Goal: Task Accomplishment & Management: Complete application form

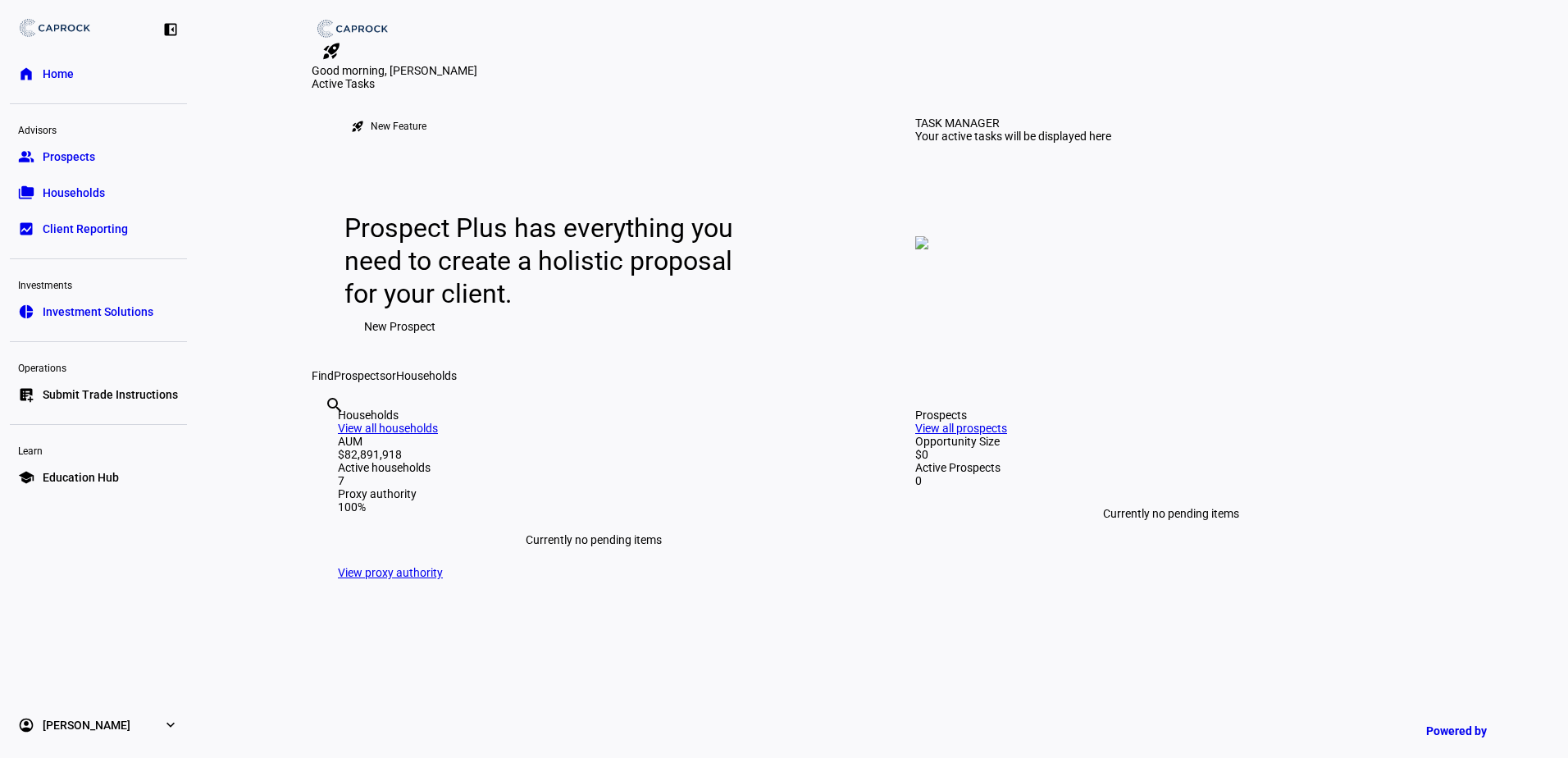
click at [94, 382] on link "list_alt_add Submit Trade Instructions" at bounding box center [98, 395] width 177 height 33
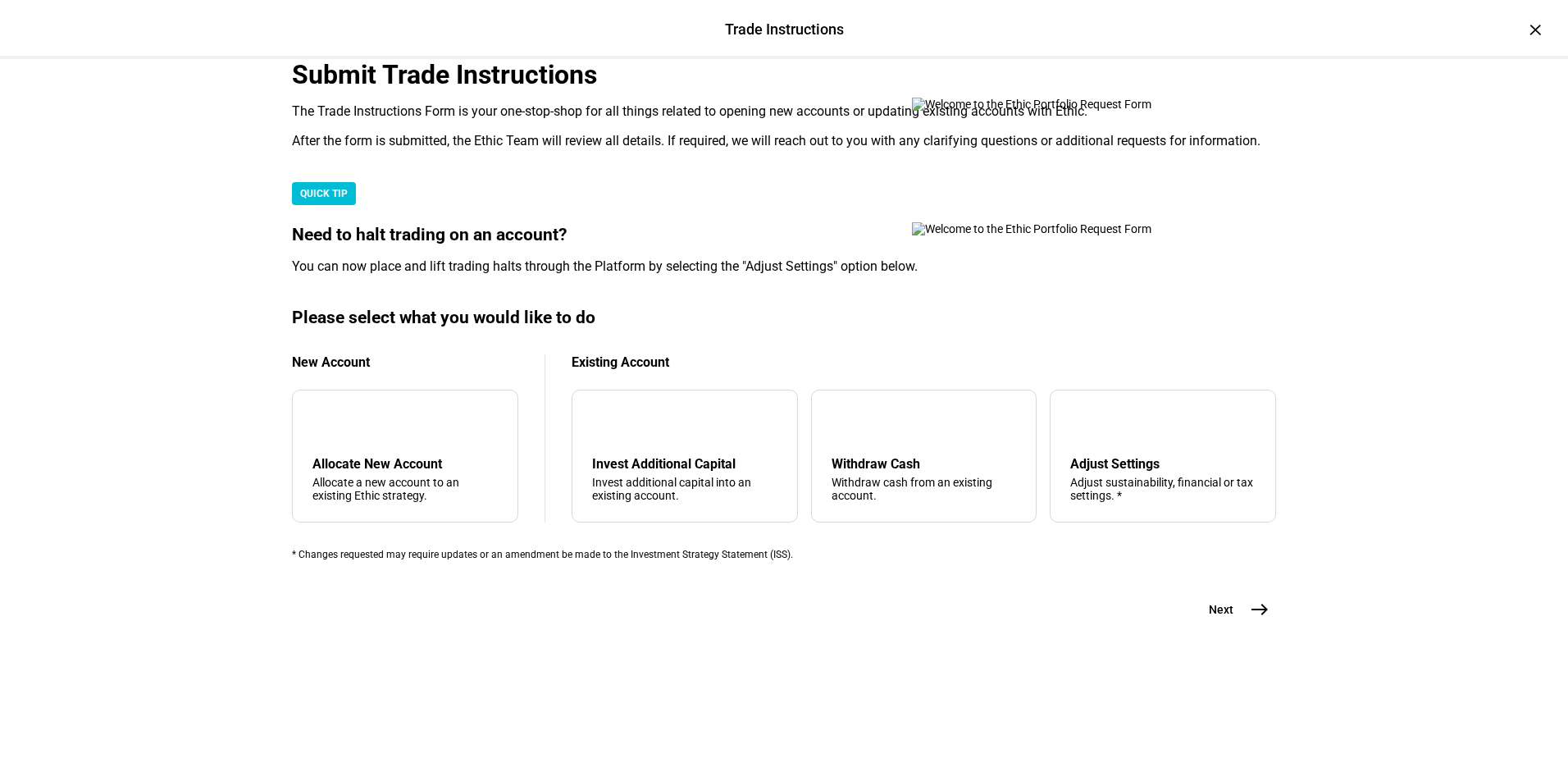
scroll to position [246, 0]
click at [883, 523] on div "arrow_upward Withdraw Cash Withdraw cash from an existing account." at bounding box center [924, 457] width 226 height 133
click at [882, 523] on div "arrow_upward Withdraw Cash Withdraw cash from an existing account." at bounding box center [924, 457] width 226 height 133
click at [1260, 620] on mat-icon "east" at bounding box center [1260, 610] width 20 height 20
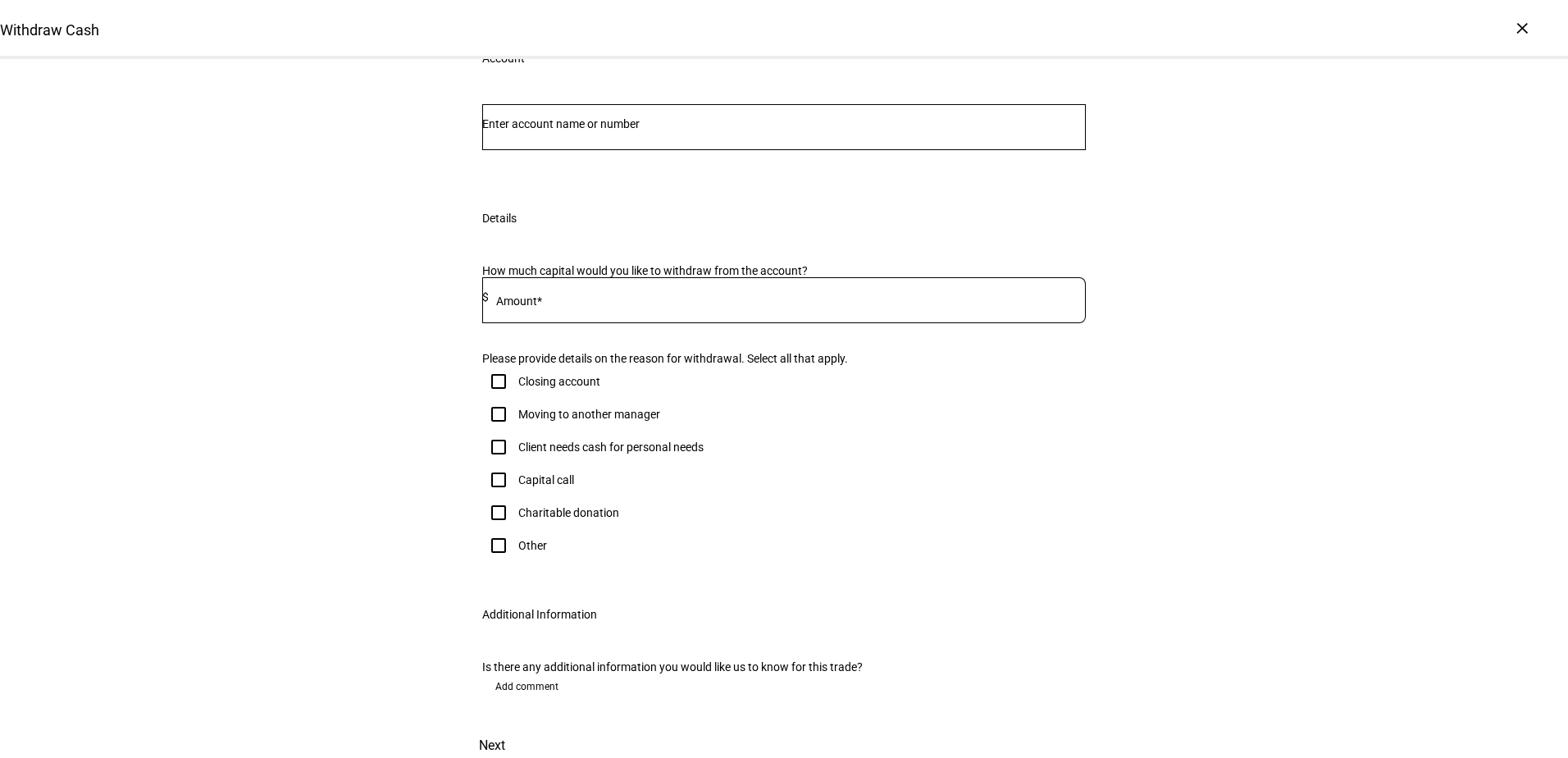
scroll to position [82, 0]
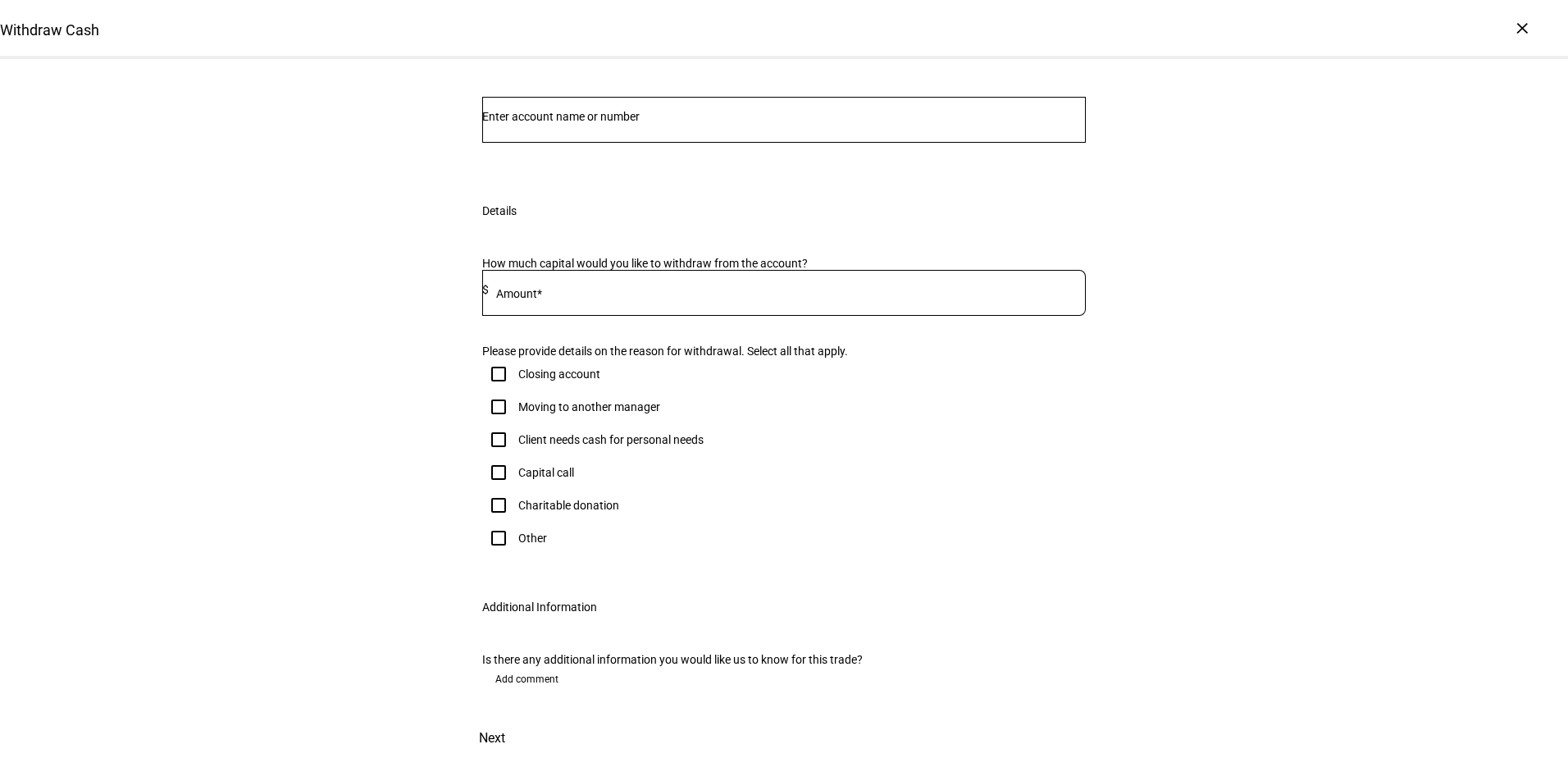
click at [663, 123] on input "Number" at bounding box center [784, 116] width 604 height 13
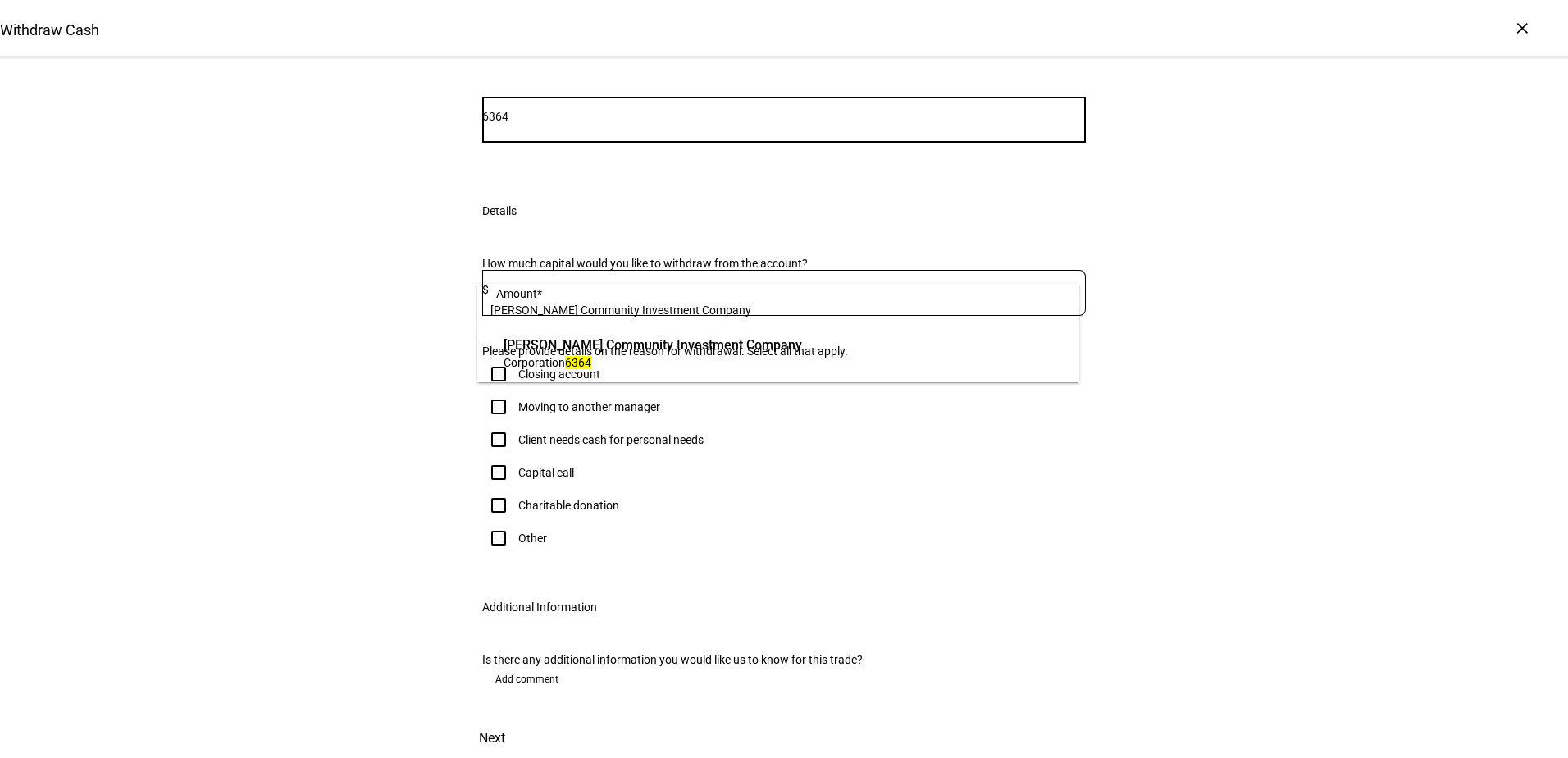
type input "6364"
click at [661, 361] on span "Corporation 6364" at bounding box center [653, 363] width 299 height 16
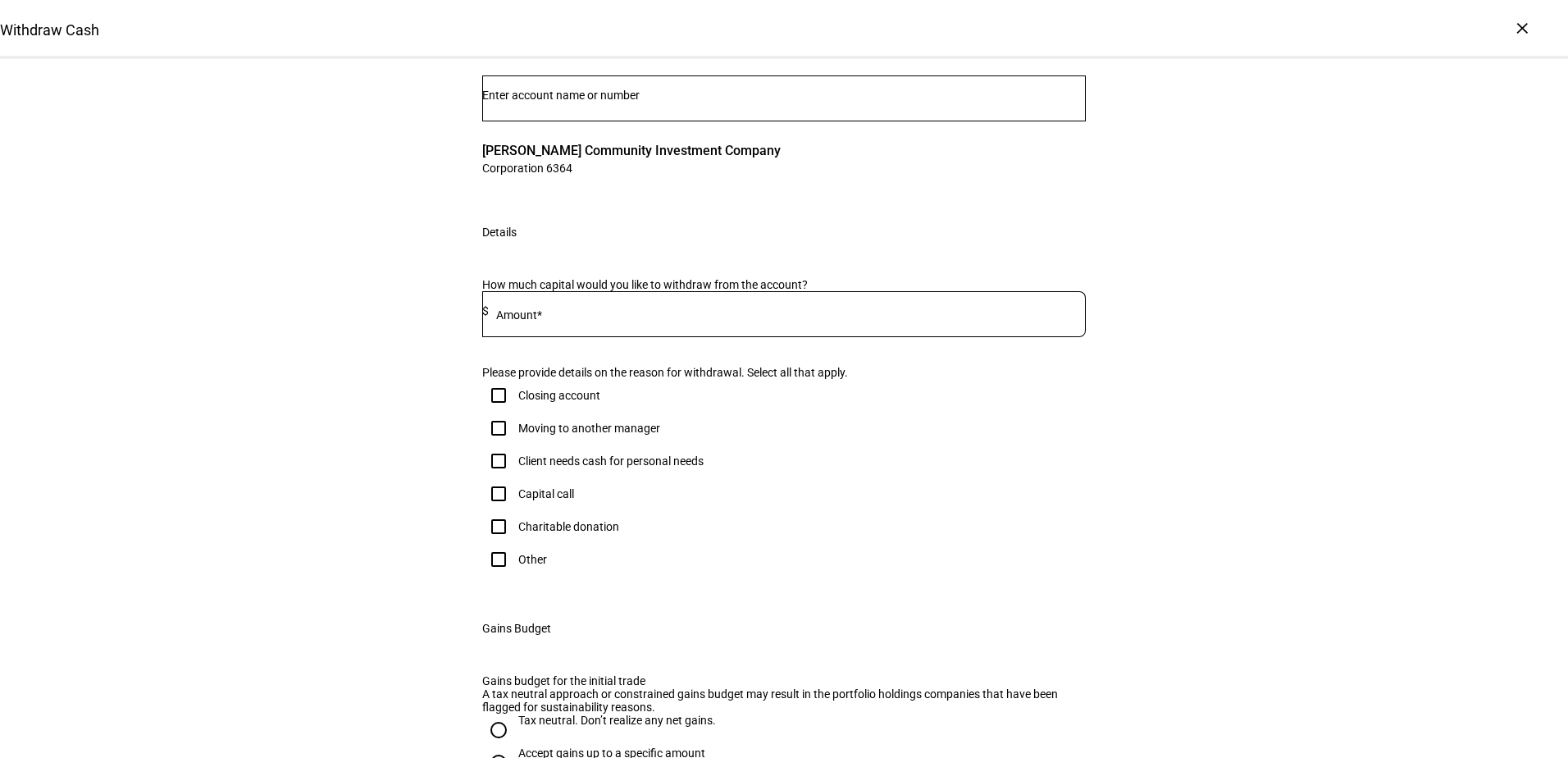
click at [661, 318] on input at bounding box center [788, 311] width 597 height 13
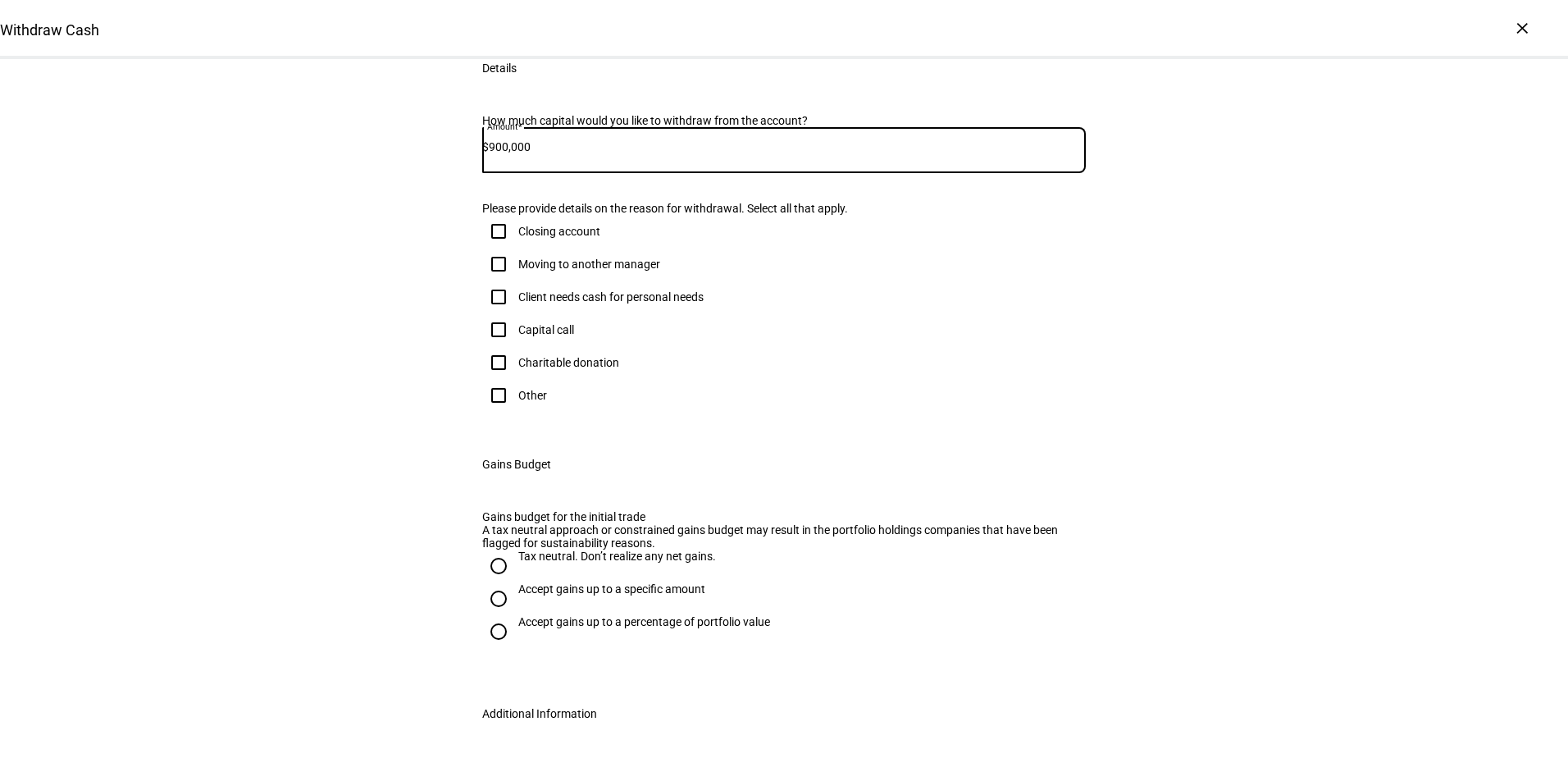
scroll to position [328, 0]
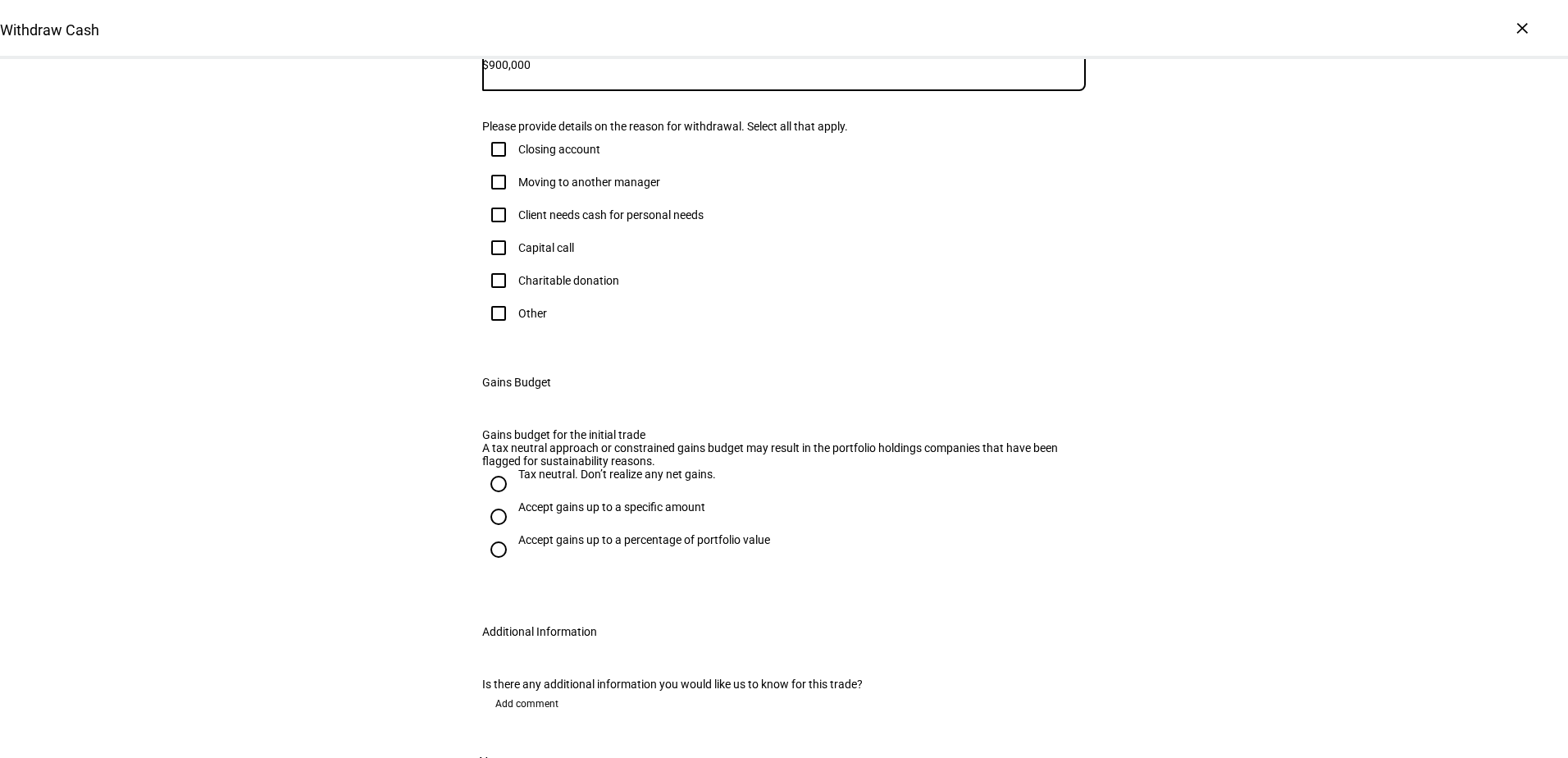
type input "900,000"
click at [519, 320] on div "Other" at bounding box center [532, 313] width 28 height 13
click at [515, 330] on input "Other" at bounding box center [499, 313] width 33 height 33
checkbox input "true"
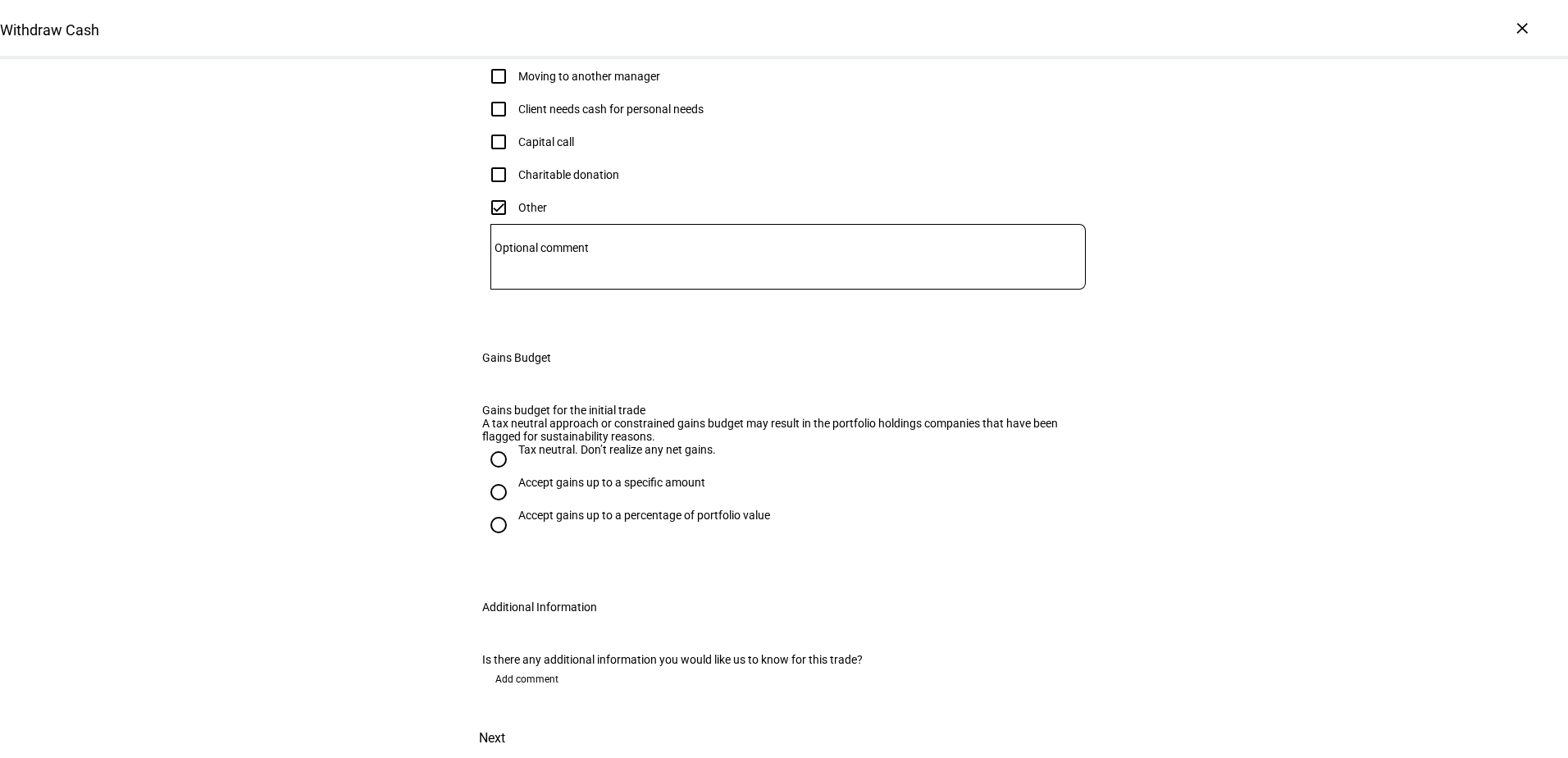
click at [519, 443] on div "Tax neutral. Don’t realize any net gains." at bounding box center [617, 449] width 198 height 13
click at [515, 443] on input "Tax neutral. Don’t realize any net gains." at bounding box center [499, 459] width 33 height 33
radio input "true"
click at [528, 720] on span at bounding box center [493, 739] width 72 height 40
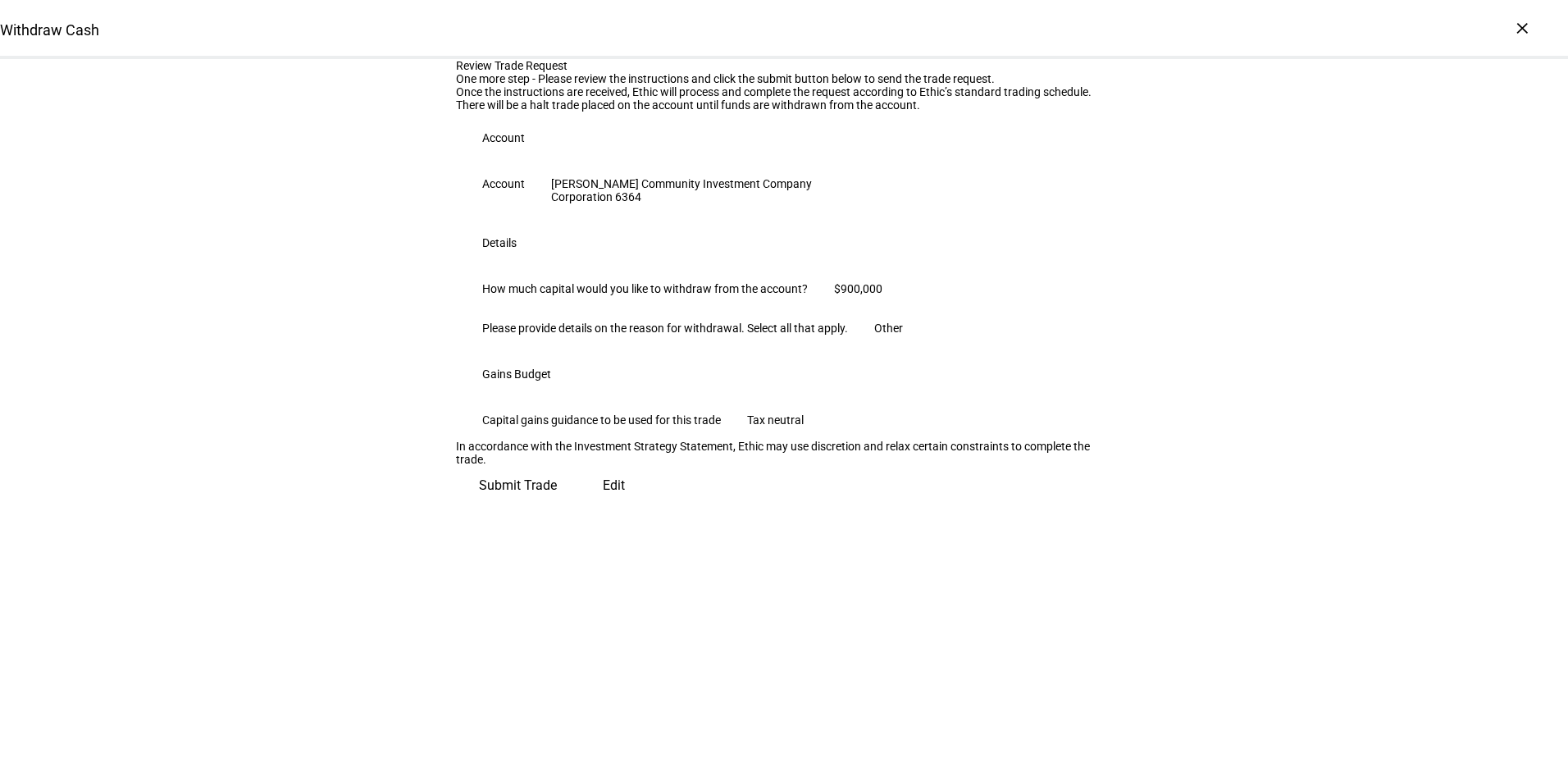
scroll to position [156, 0]
click at [557, 506] on span "Submit Trade" at bounding box center [518, 486] width 78 height 40
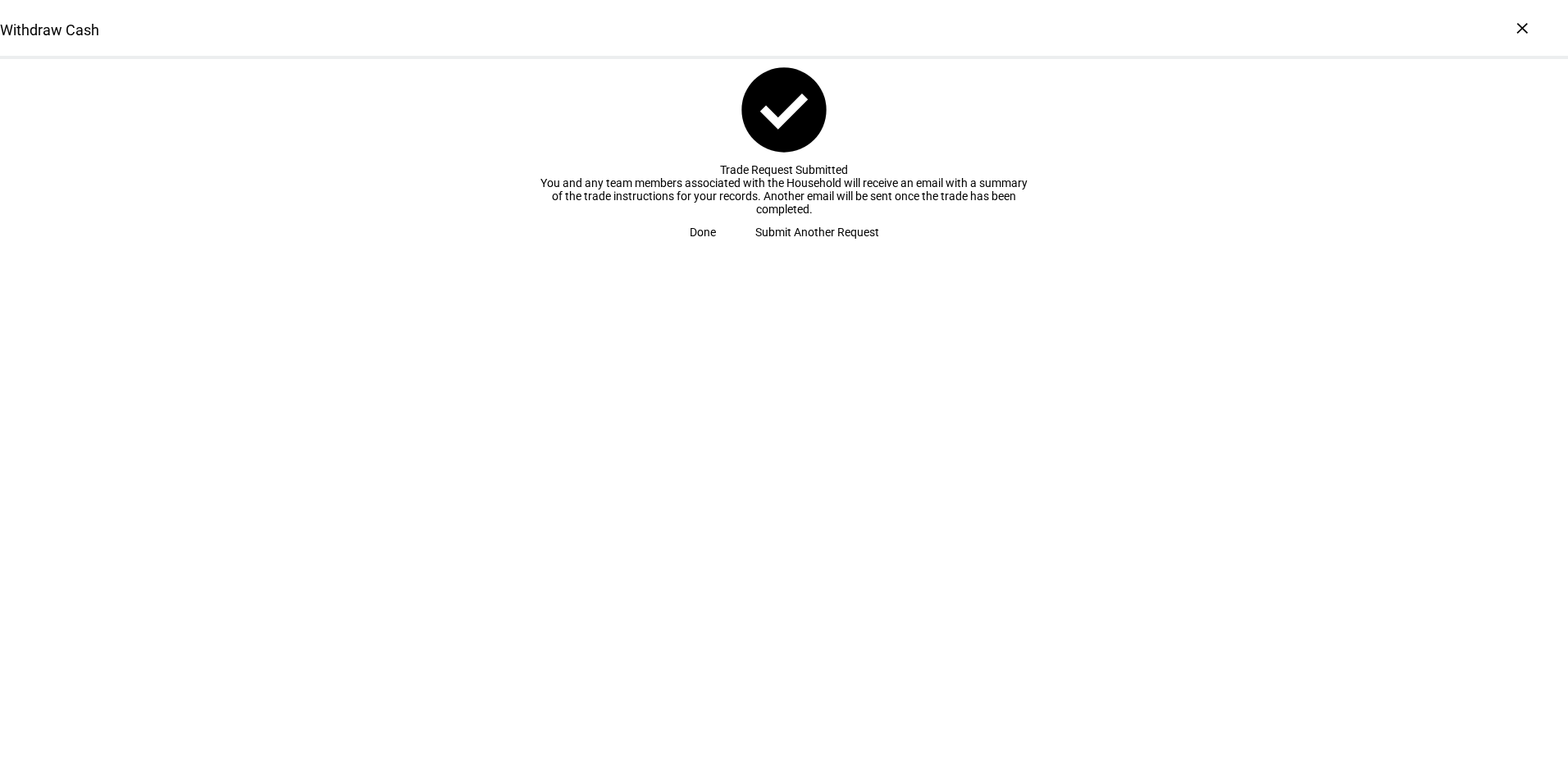
click at [716, 249] on span "Done" at bounding box center [702, 232] width 26 height 33
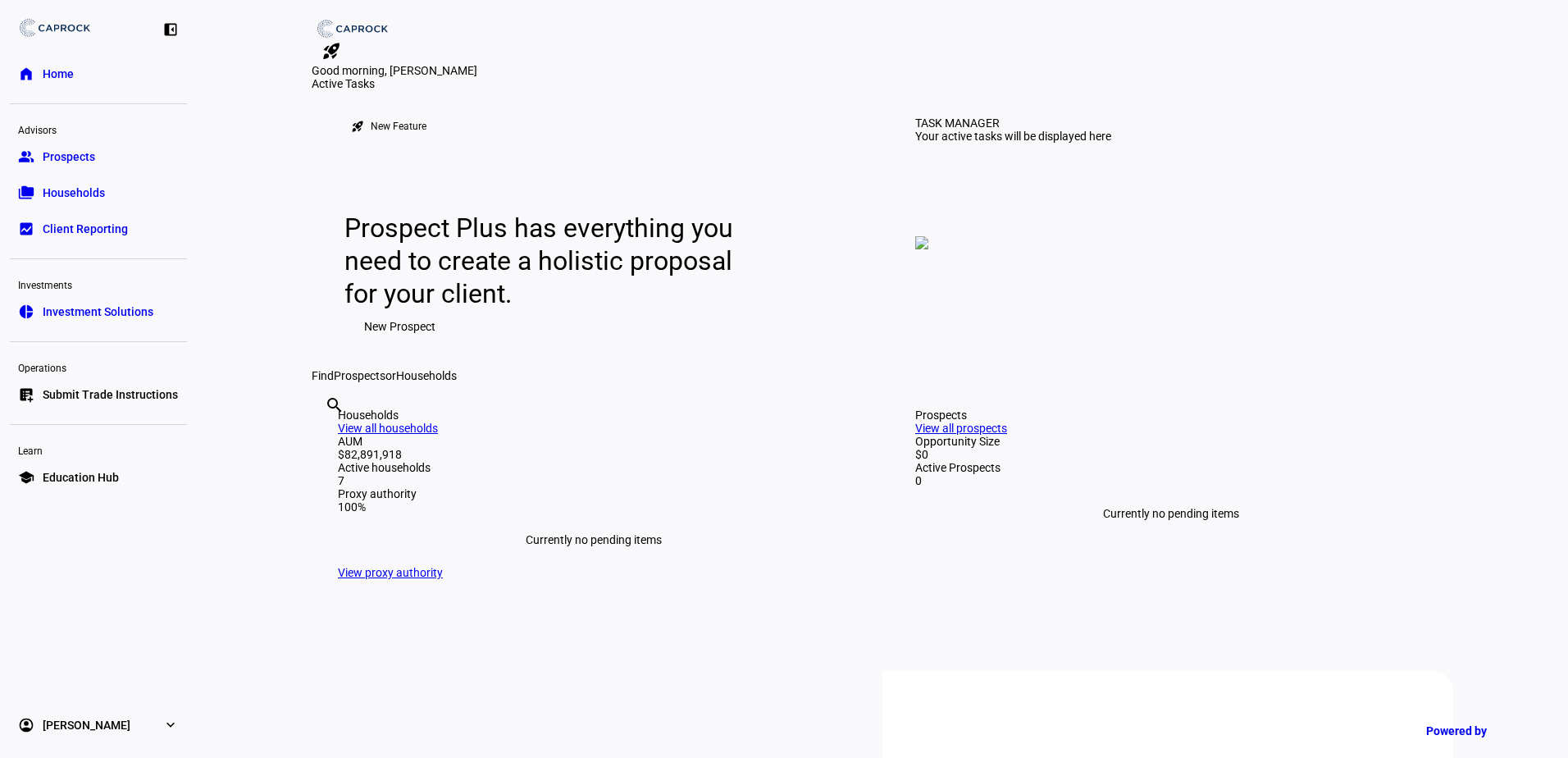
click at [127, 389] on span "Submit Trade Instructions" at bounding box center [110, 395] width 135 height 16
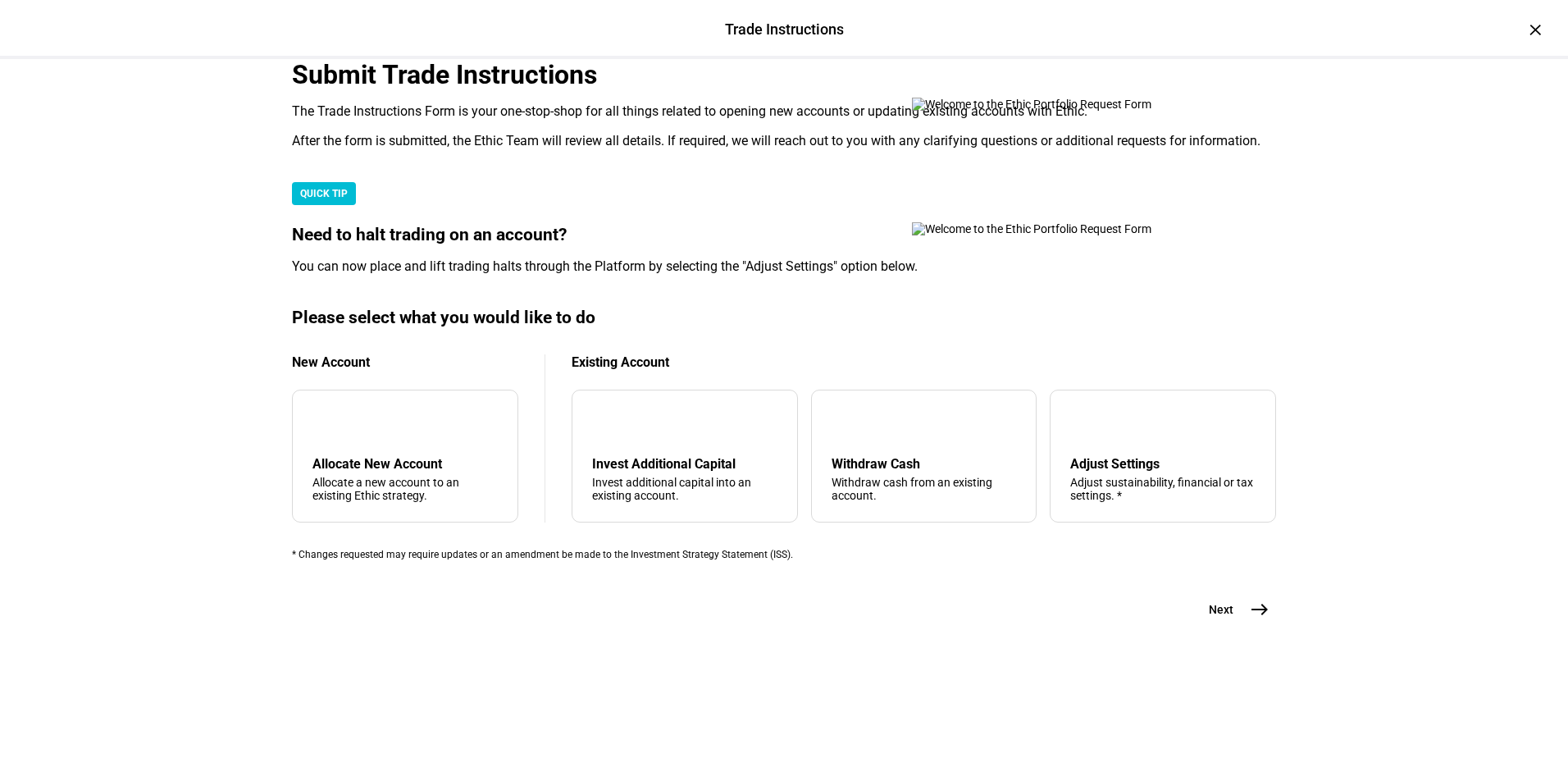
scroll to position [387, 0]
click at [890, 457] on div "Withdraw Cash" at bounding box center [924, 464] width 186 height 16
click at [1257, 620] on mat-icon "east" at bounding box center [1260, 610] width 20 height 20
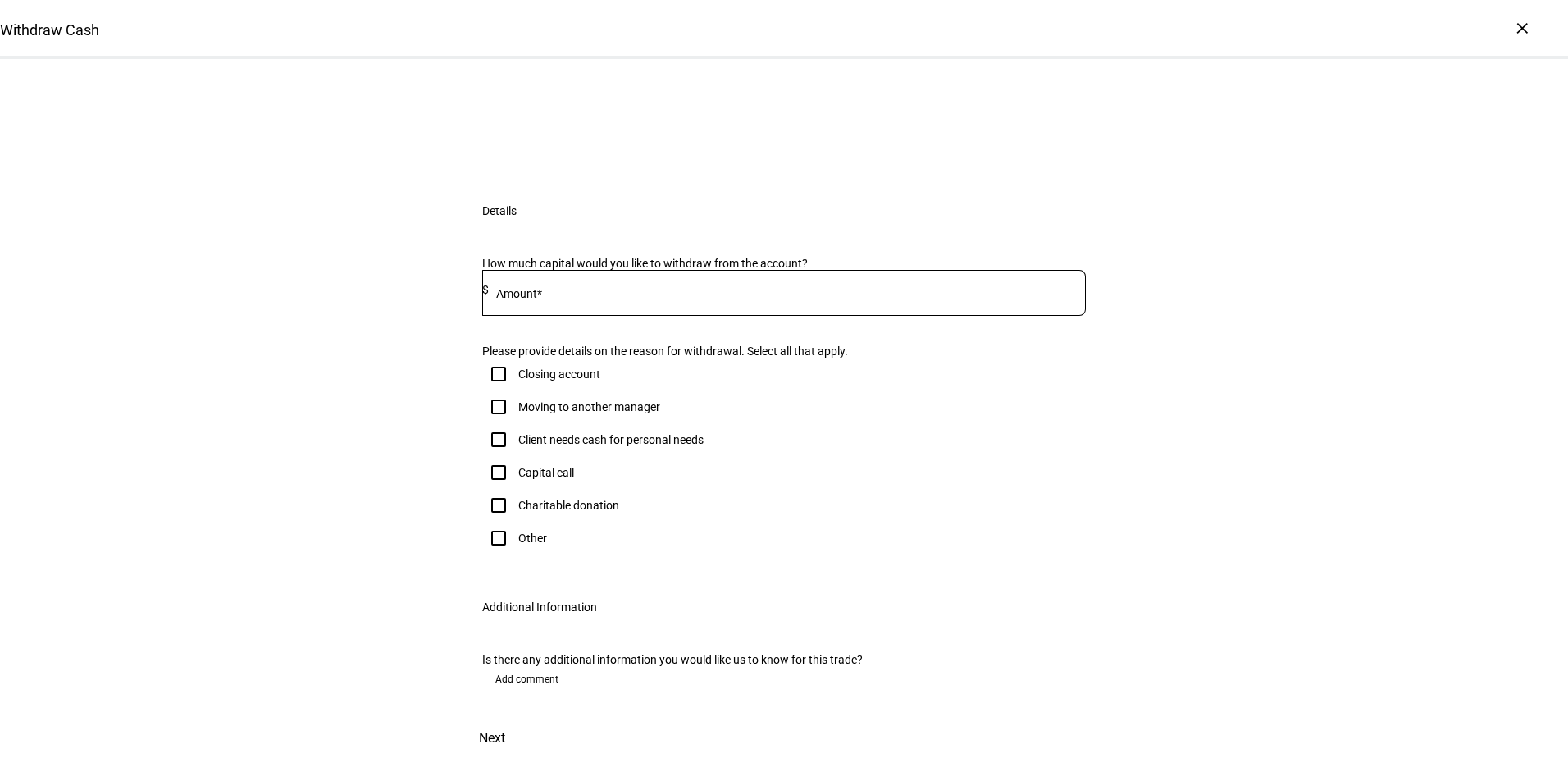
scroll to position [164, 0]
click at [689, 296] on input at bounding box center [788, 289] width 597 height 13
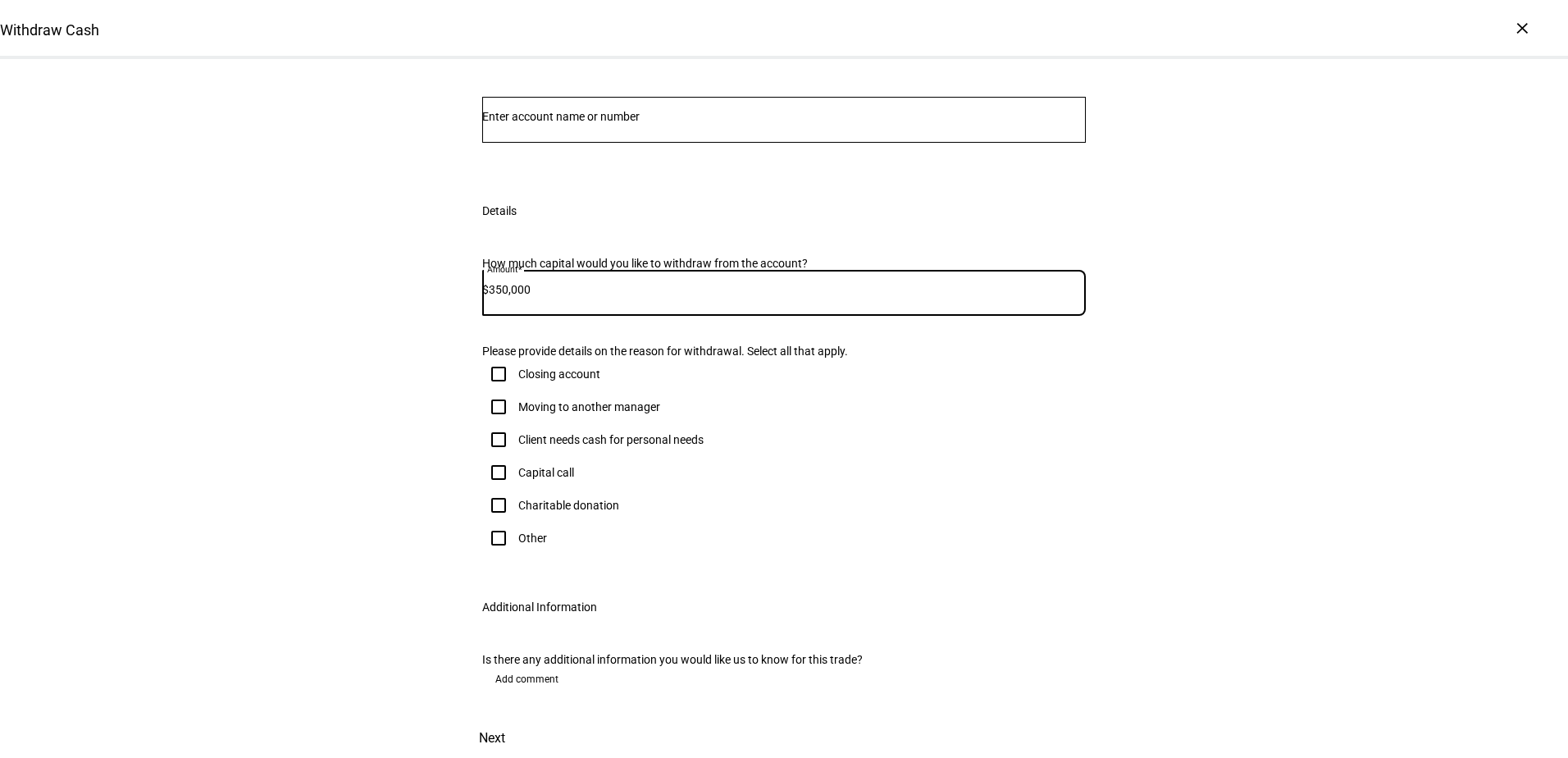
type input "350,000"
click at [649, 123] on input "Number" at bounding box center [784, 116] width 604 height 13
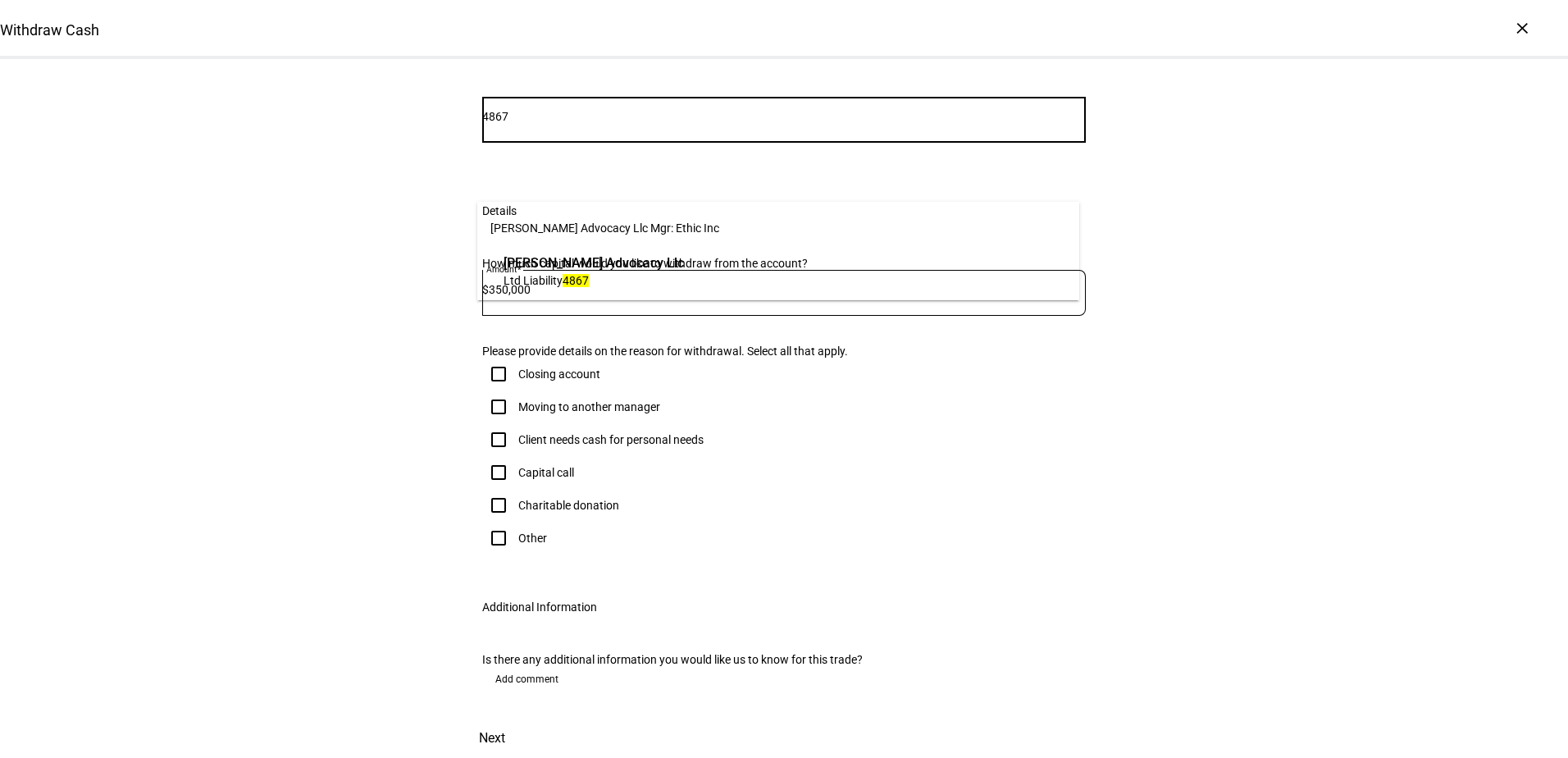
type input "4867"
click at [637, 283] on span "Ltd Liability 4867" at bounding box center [594, 281] width 180 height 16
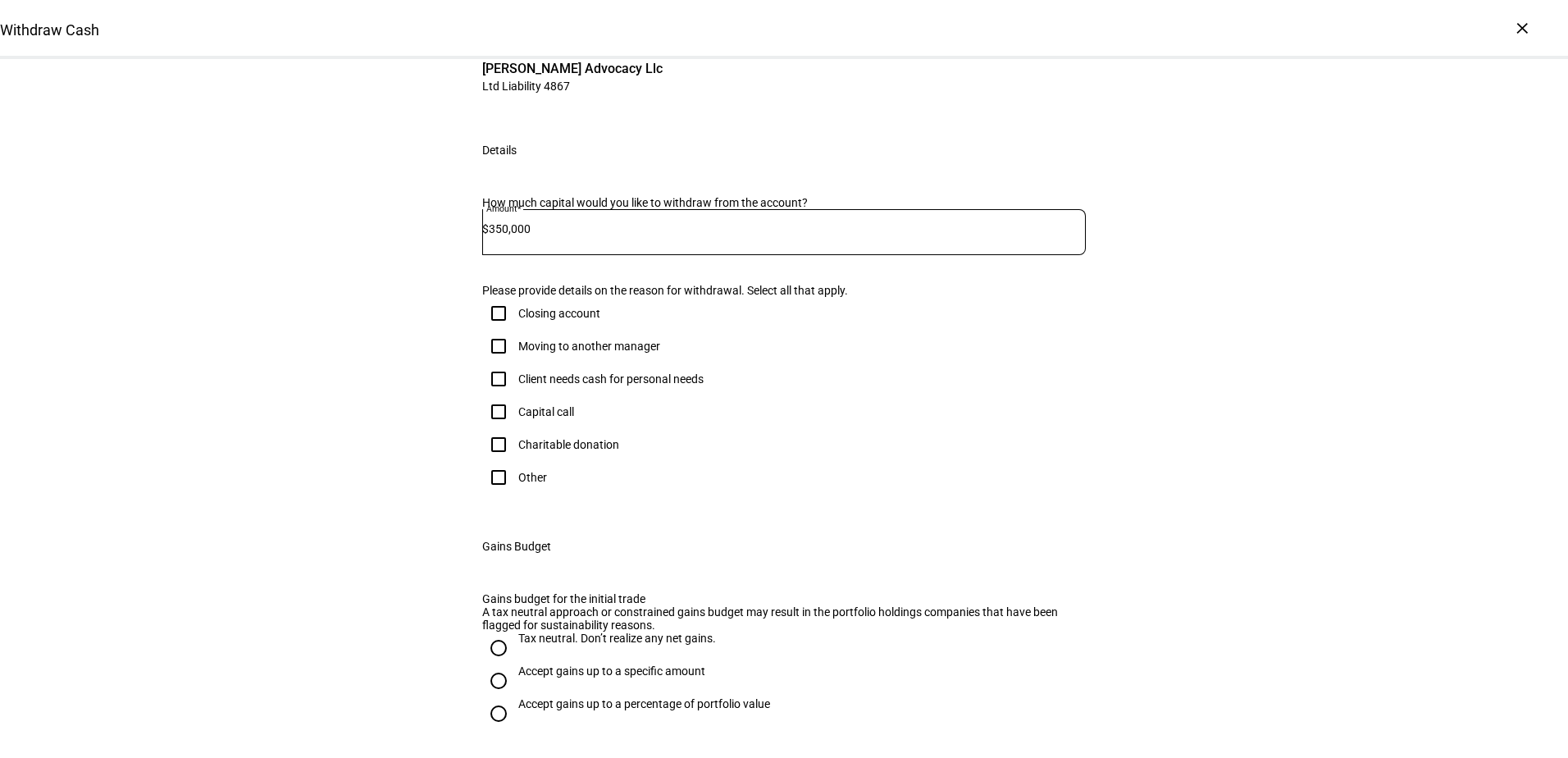
click at [510, 497] on div at bounding box center [499, 477] width 40 height 40
checkbox input "true"
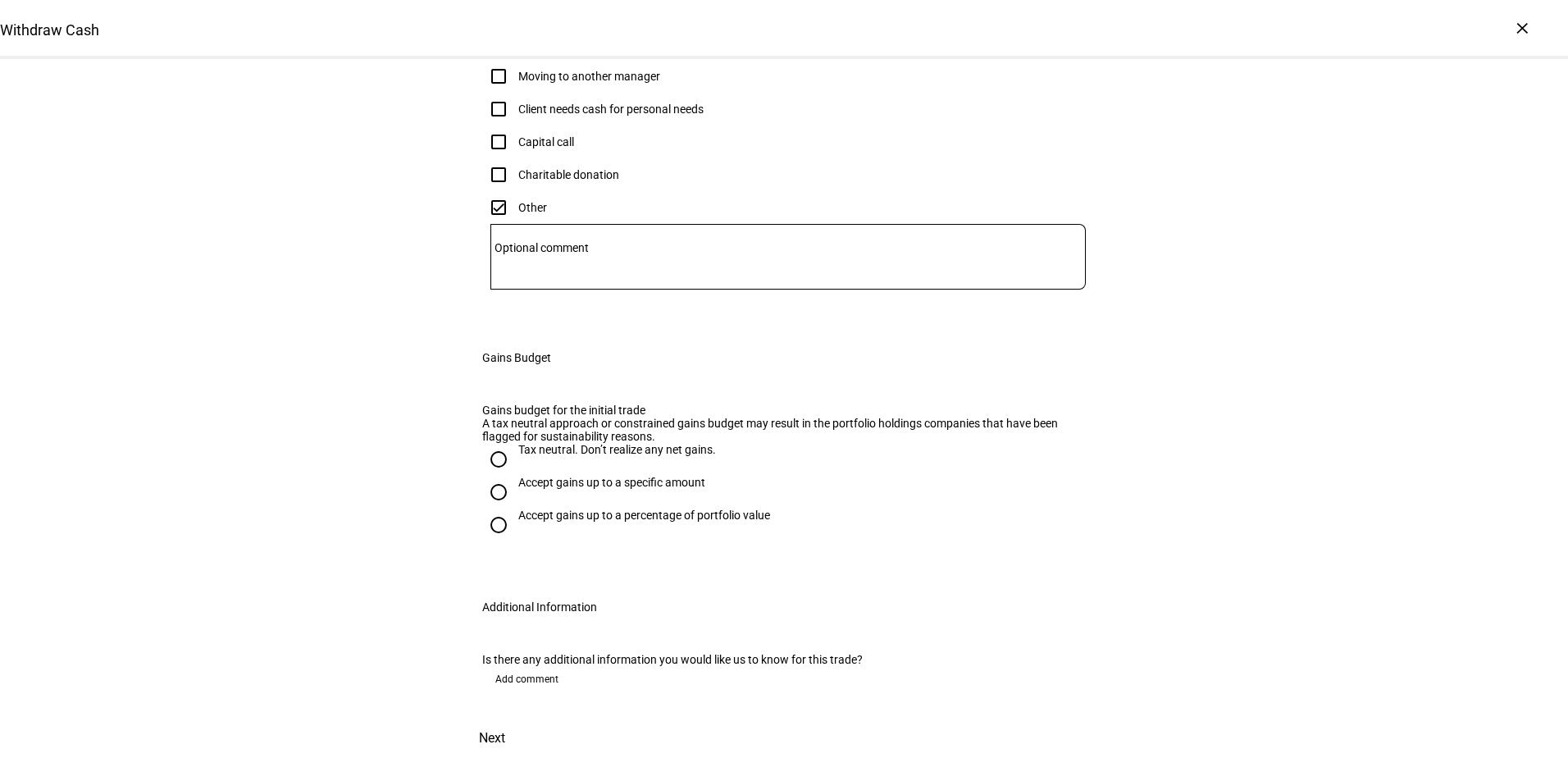
scroll to position [574, 0]
click at [535, 457] on div "Tax neutral. Don’t realize any net gains." at bounding box center [617, 449] width 198 height 13
click at [515, 476] on input "Tax neutral. Don’t realize any net gains." at bounding box center [499, 459] width 33 height 33
radio input "true"
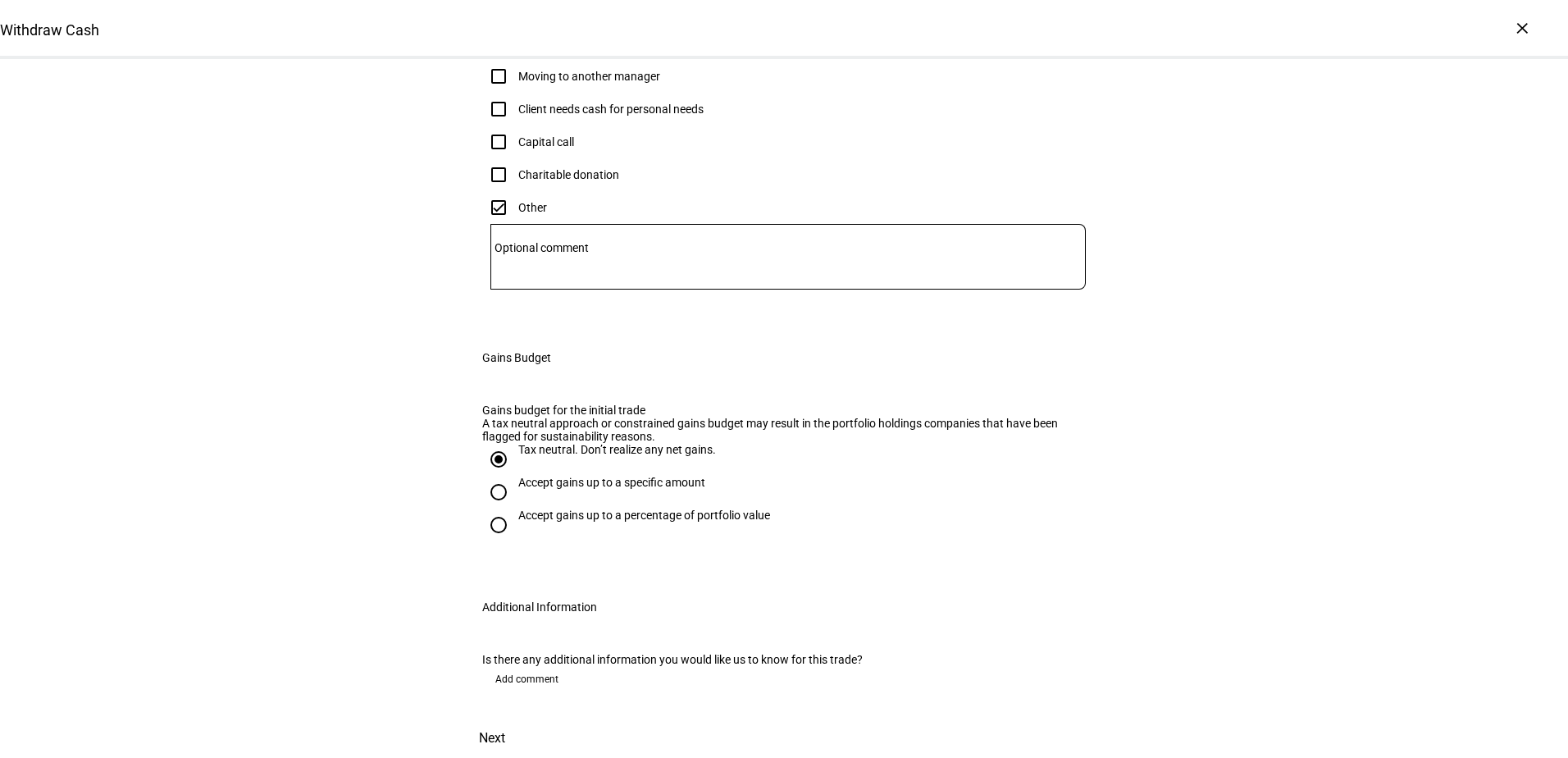
click at [506, 719] on span "Next" at bounding box center [492, 739] width 26 height 40
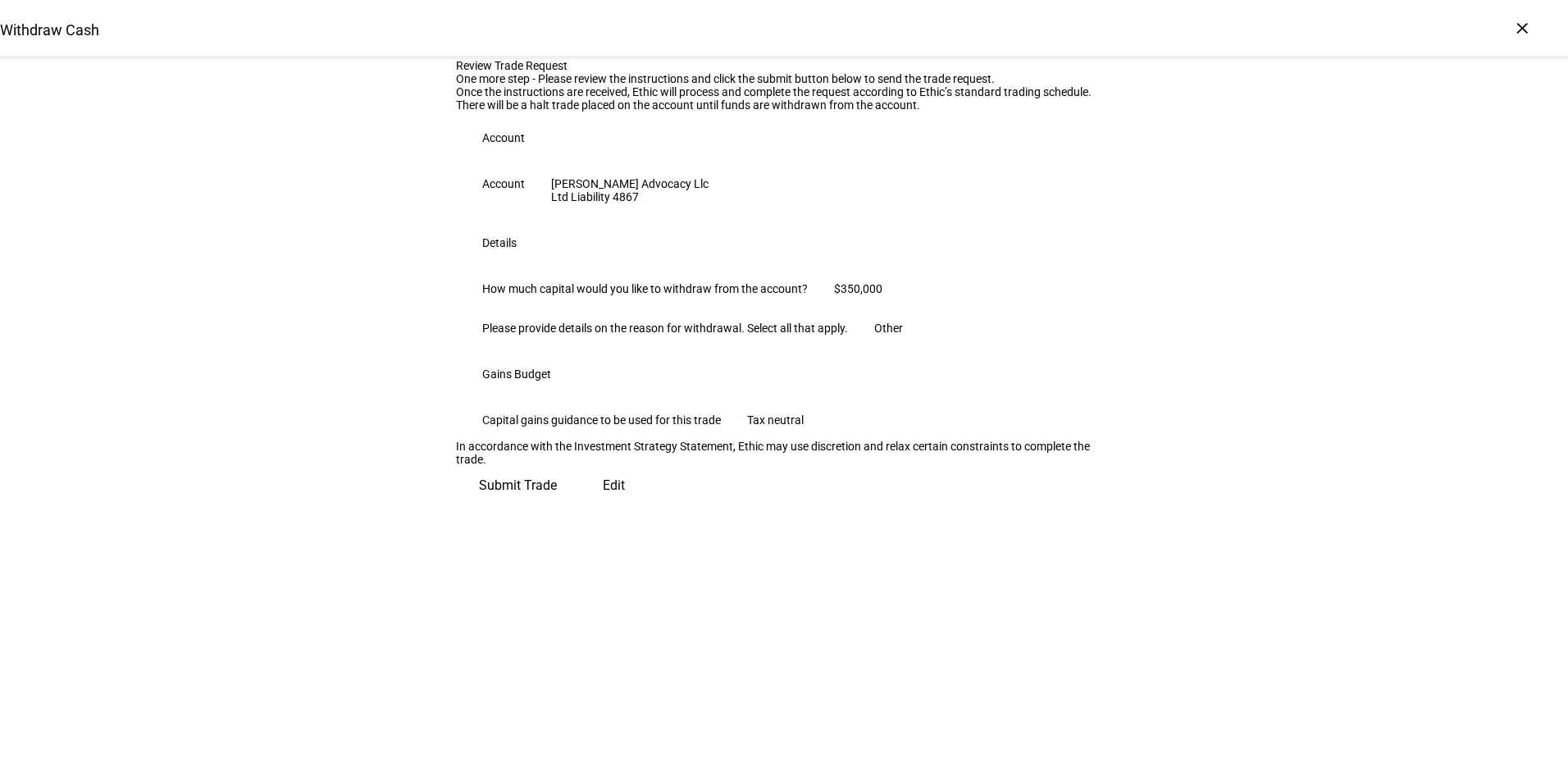
scroll to position [156, 0]
click at [557, 506] on span "Submit Trade" at bounding box center [518, 486] width 78 height 40
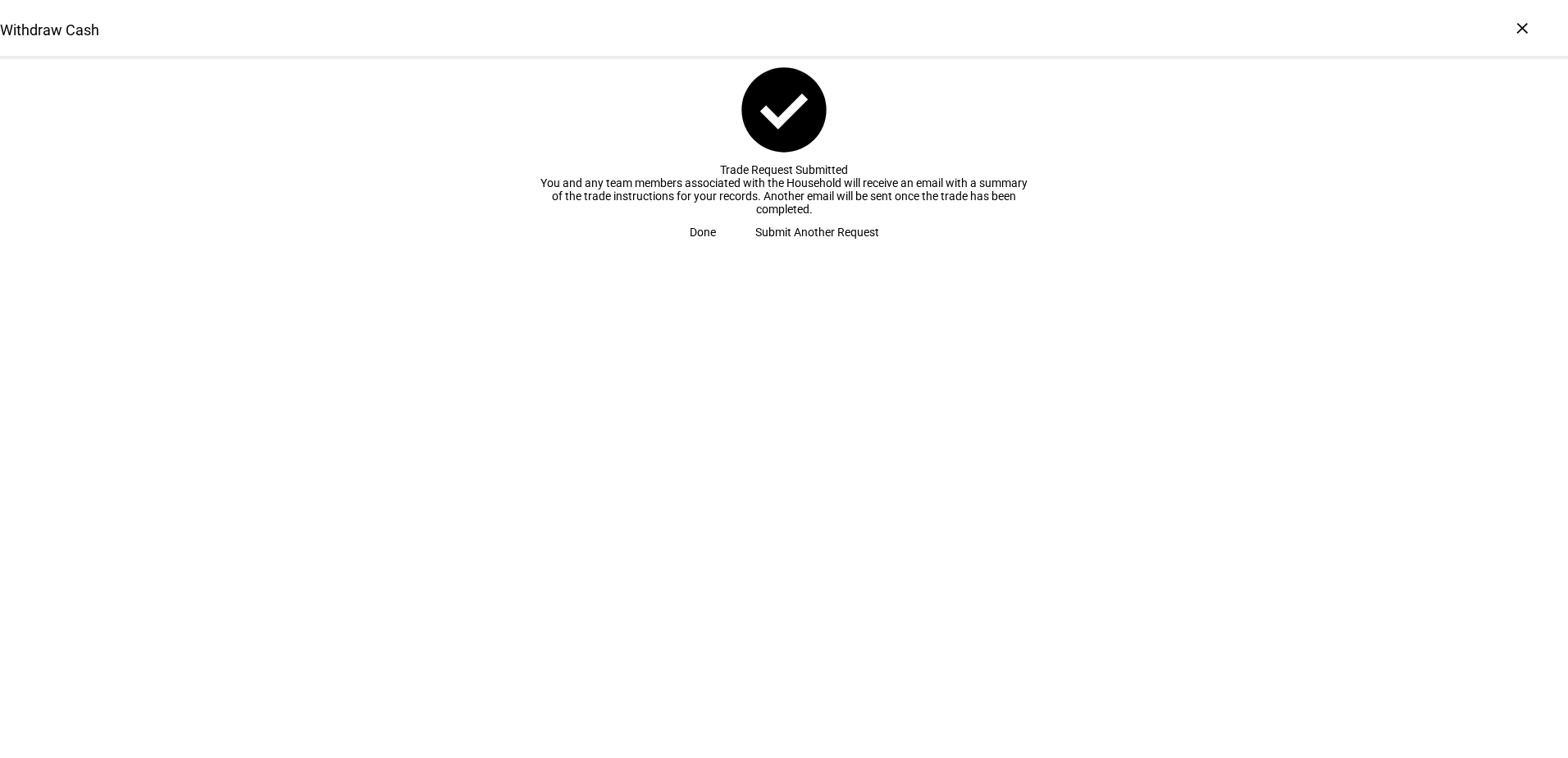
click at [736, 249] on span at bounding box center [703, 232] width 66 height 33
